Goal: Information Seeking & Learning: Learn about a topic

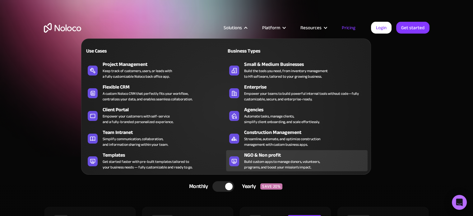
click at [285, 161] on div "Build custom apps to manage donors, volunteers, programs, and boost your missio…" at bounding box center [282, 164] width 76 height 11
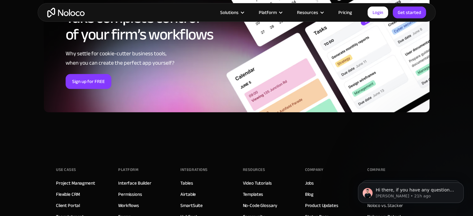
scroll to position [3266, 0]
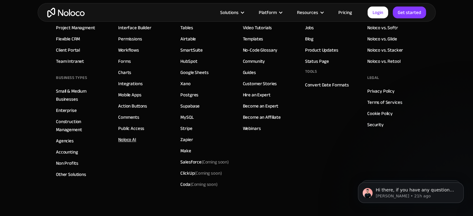
click at [130, 138] on link "Noloco AI" at bounding box center [127, 140] width 18 height 8
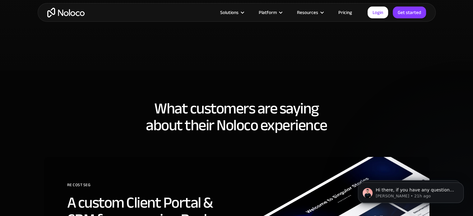
scroll to position [1711, 0]
